Goal: Transaction & Acquisition: Obtain resource

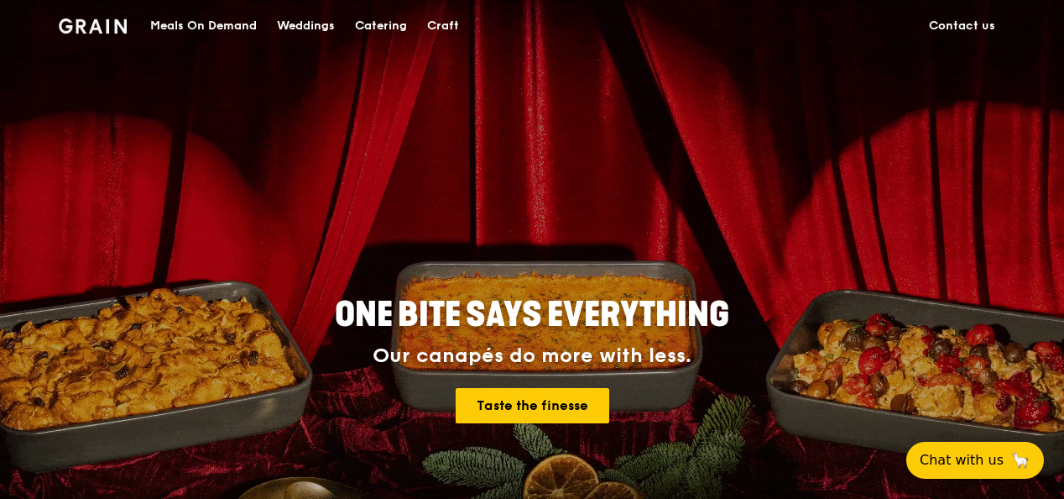
click at [381, 24] on div "Catering" at bounding box center [381, 26] width 52 height 50
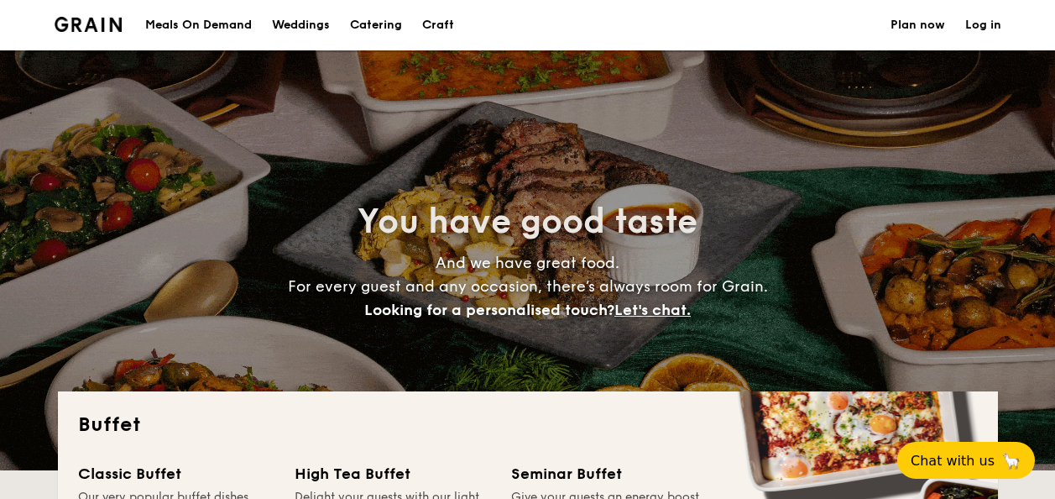
select select
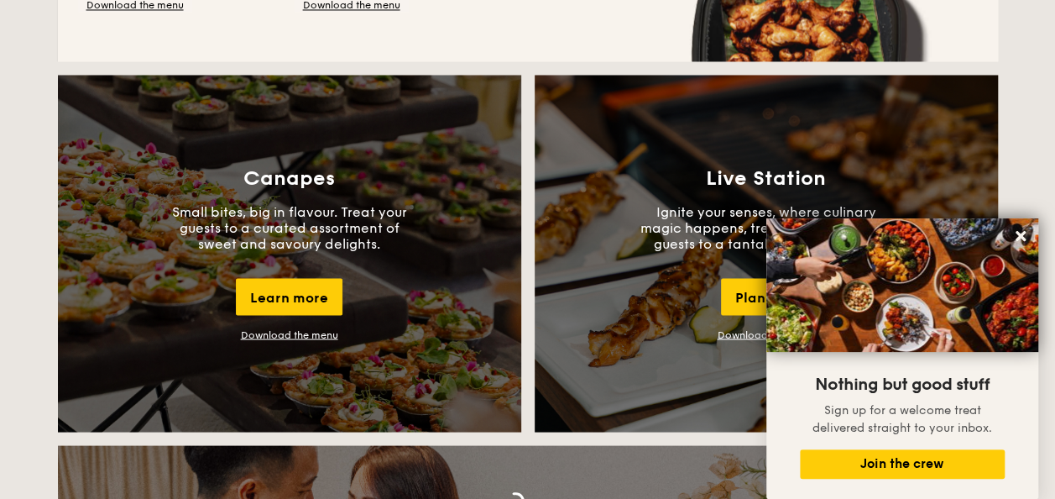
scroll to position [1679, 0]
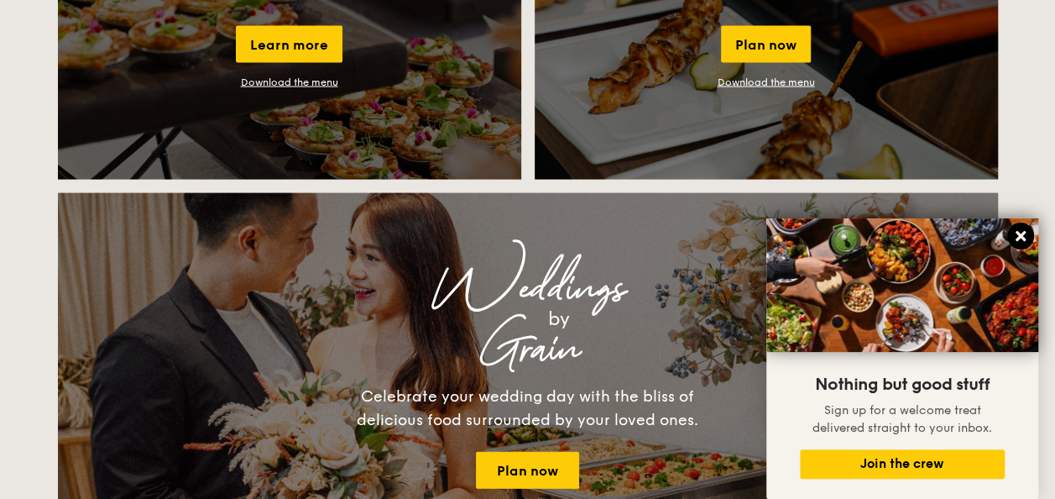
click at [1014, 237] on icon at bounding box center [1020, 235] width 15 height 15
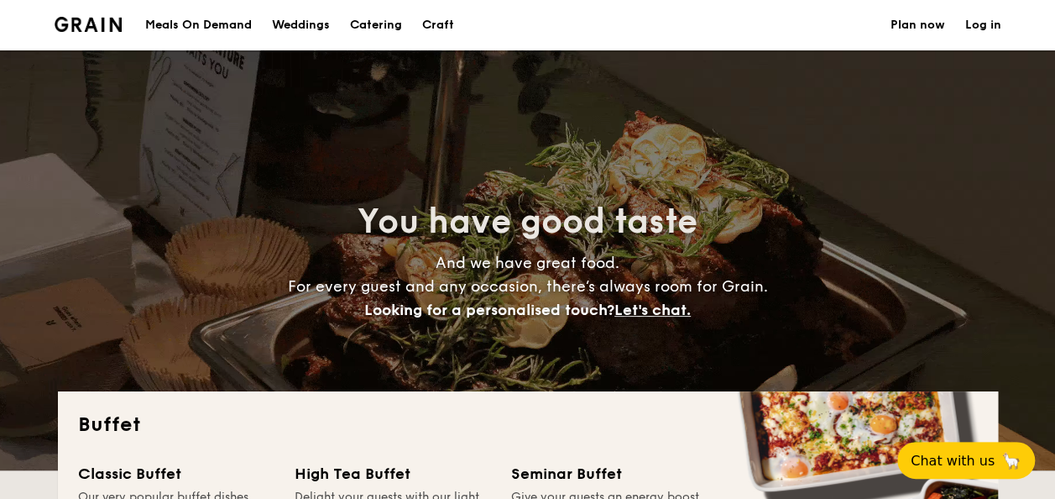
scroll to position [0, 0]
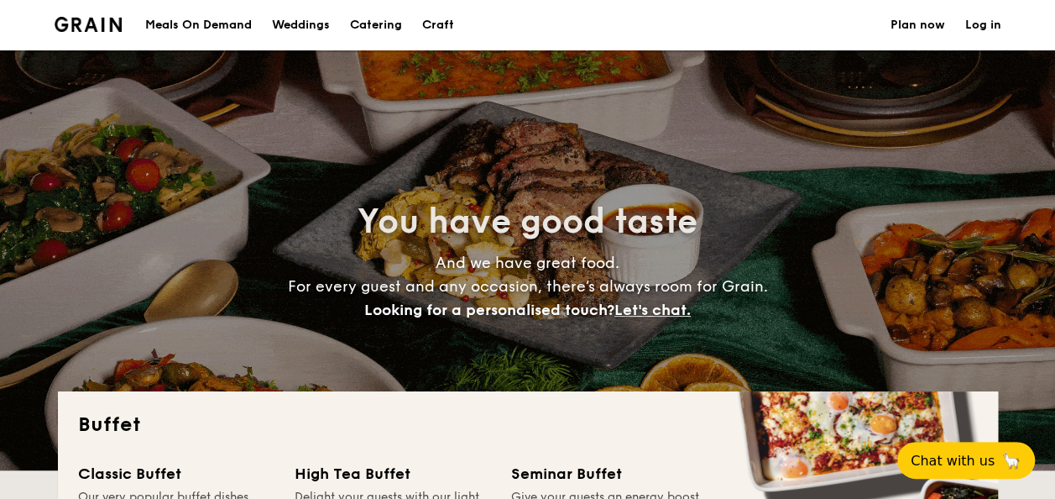
click at [238, 23] on div "Meals On Demand" at bounding box center [198, 25] width 107 height 50
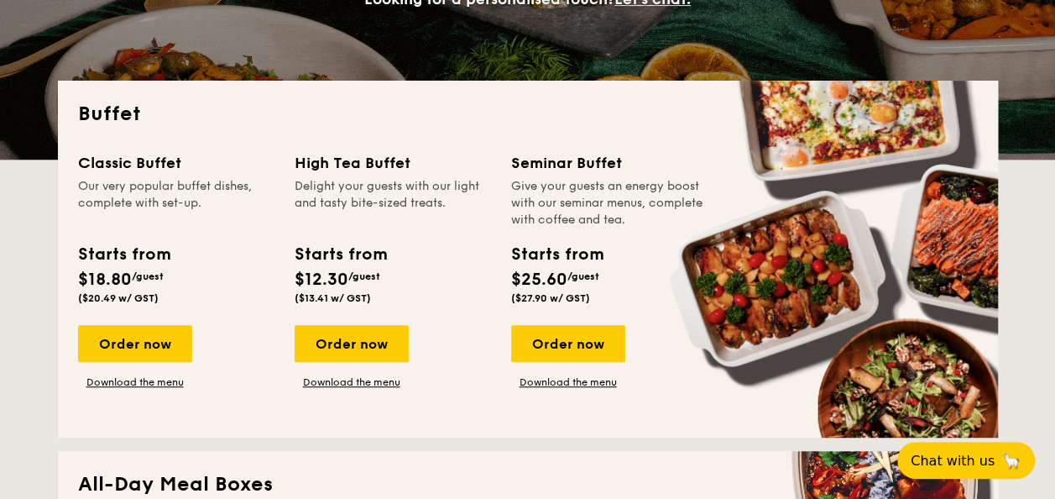
scroll to position [336, 0]
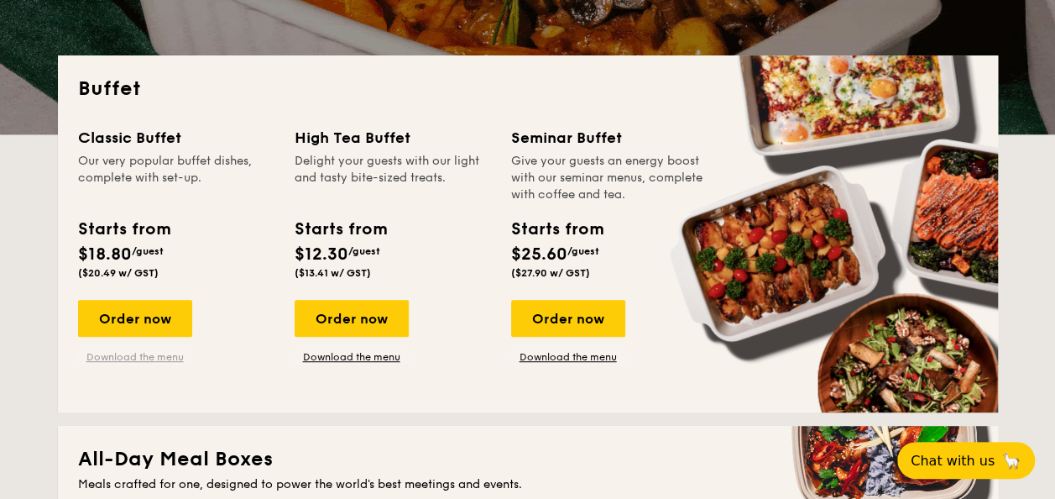
click at [149, 354] on link "Download the menu" at bounding box center [135, 356] width 114 height 13
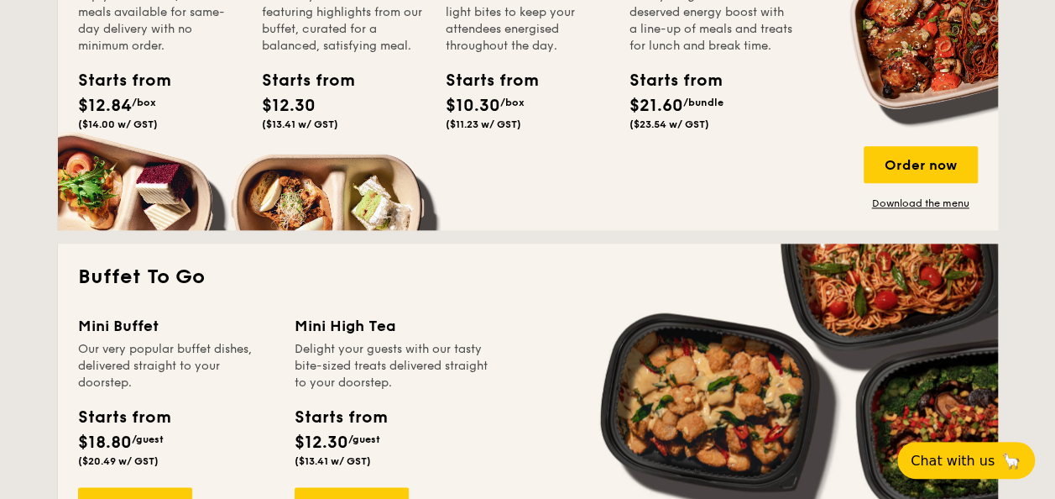
scroll to position [1091, 0]
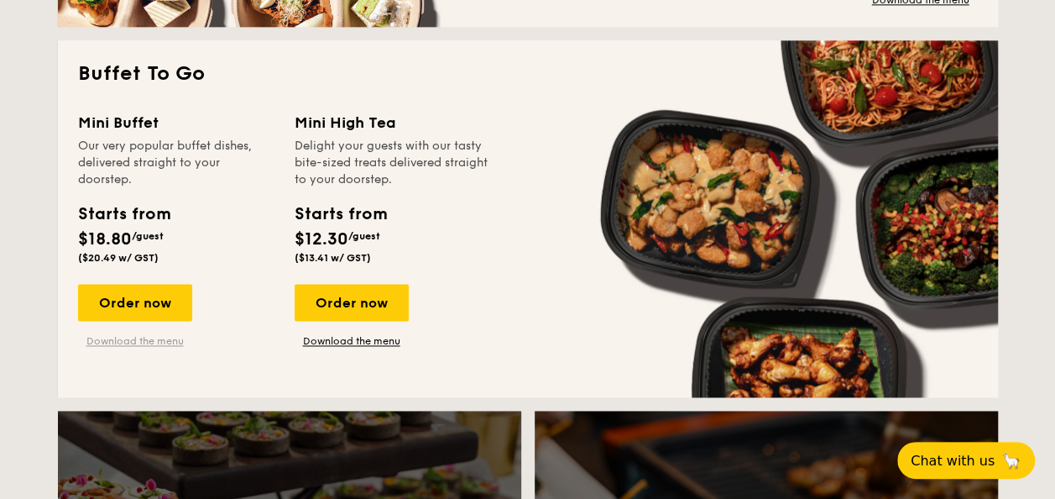
click at [107, 342] on link "Download the menu" at bounding box center [135, 340] width 114 height 13
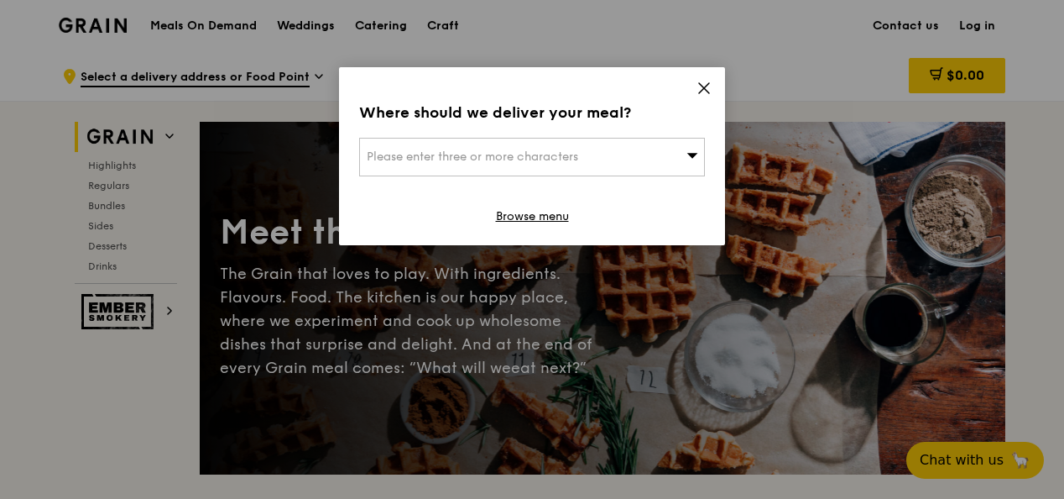
click at [703, 85] on icon at bounding box center [704, 88] width 15 height 15
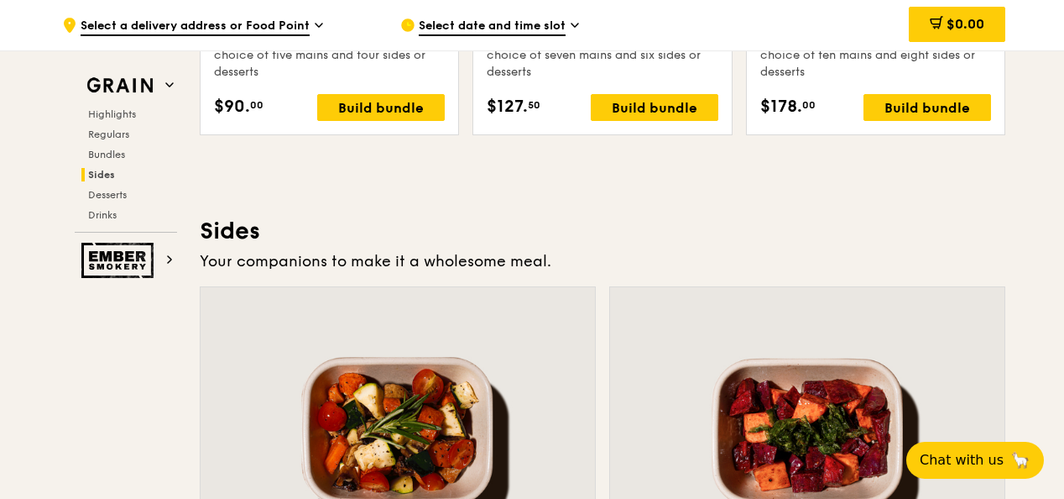
scroll to position [3494, 0]
